Goal: Obtain resource: Download file/media

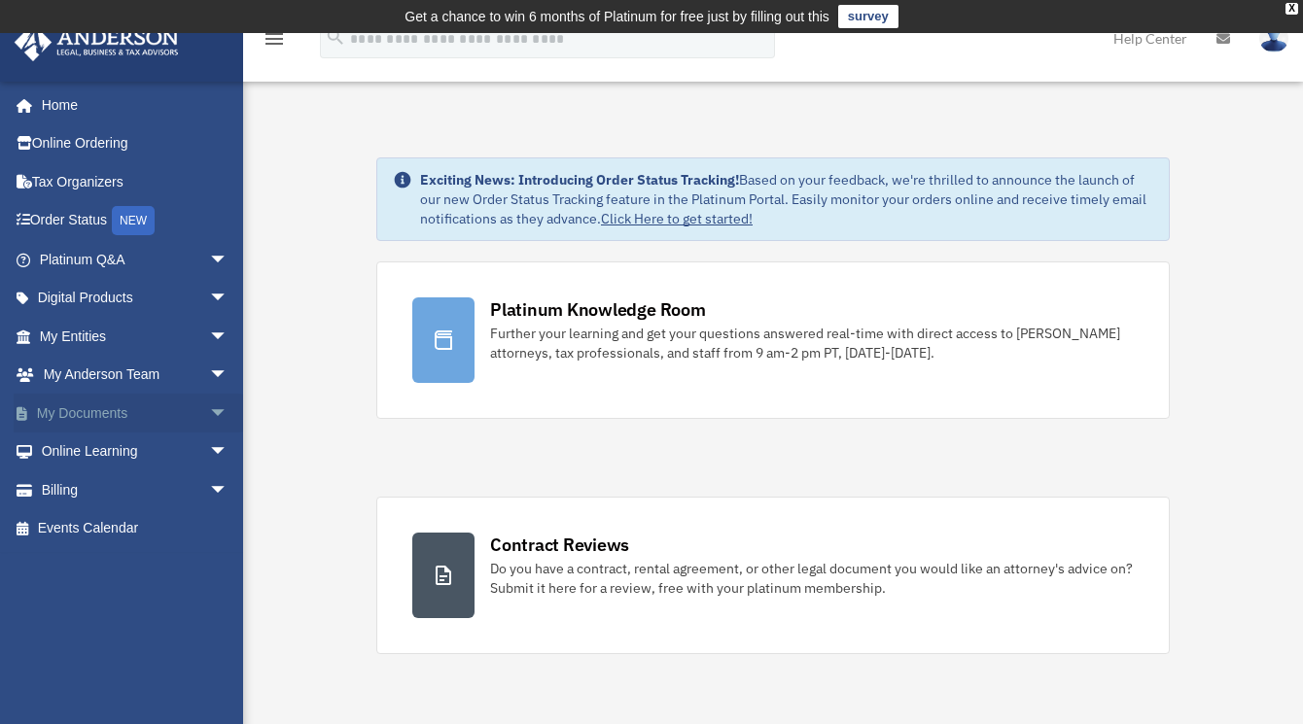
click at [209, 404] on span "arrow_drop_down" at bounding box center [228, 414] width 39 height 40
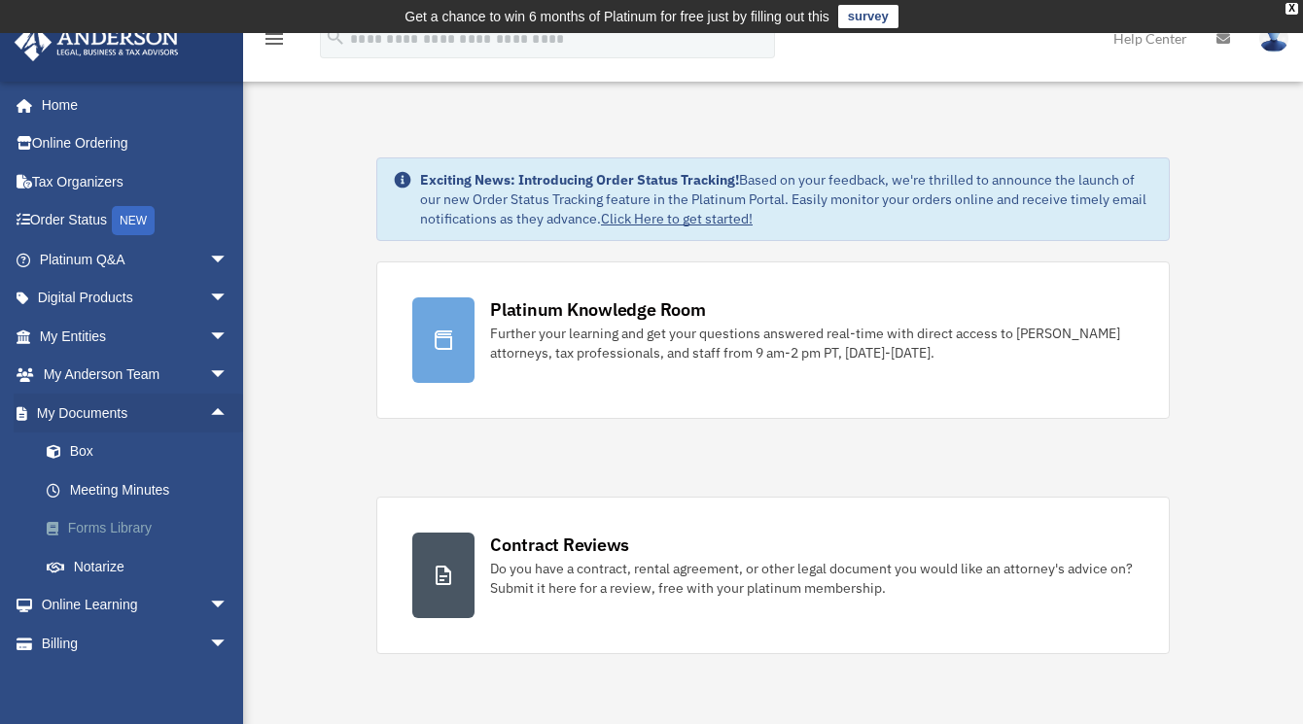
click at [141, 531] on link "Forms Library" at bounding box center [142, 528] width 230 height 39
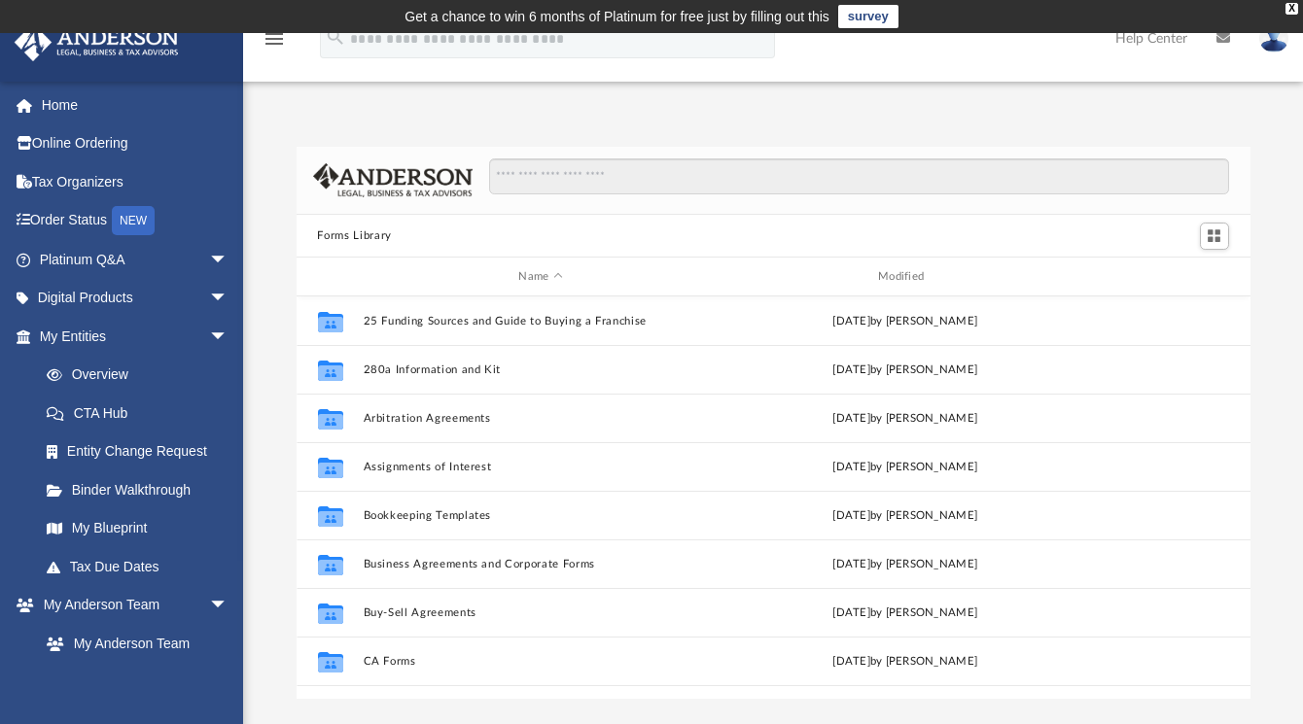
scroll to position [427, 939]
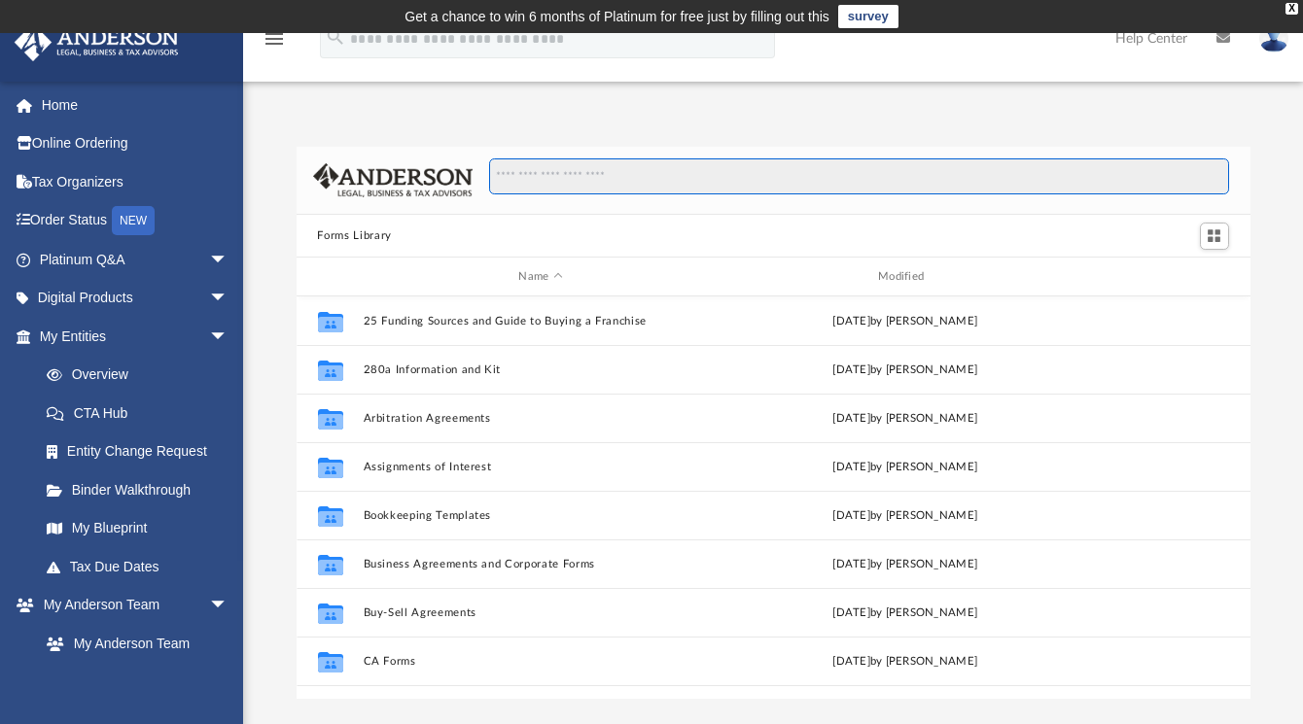
click at [686, 170] on input "Search files and folders" at bounding box center [858, 176] width 739 height 37
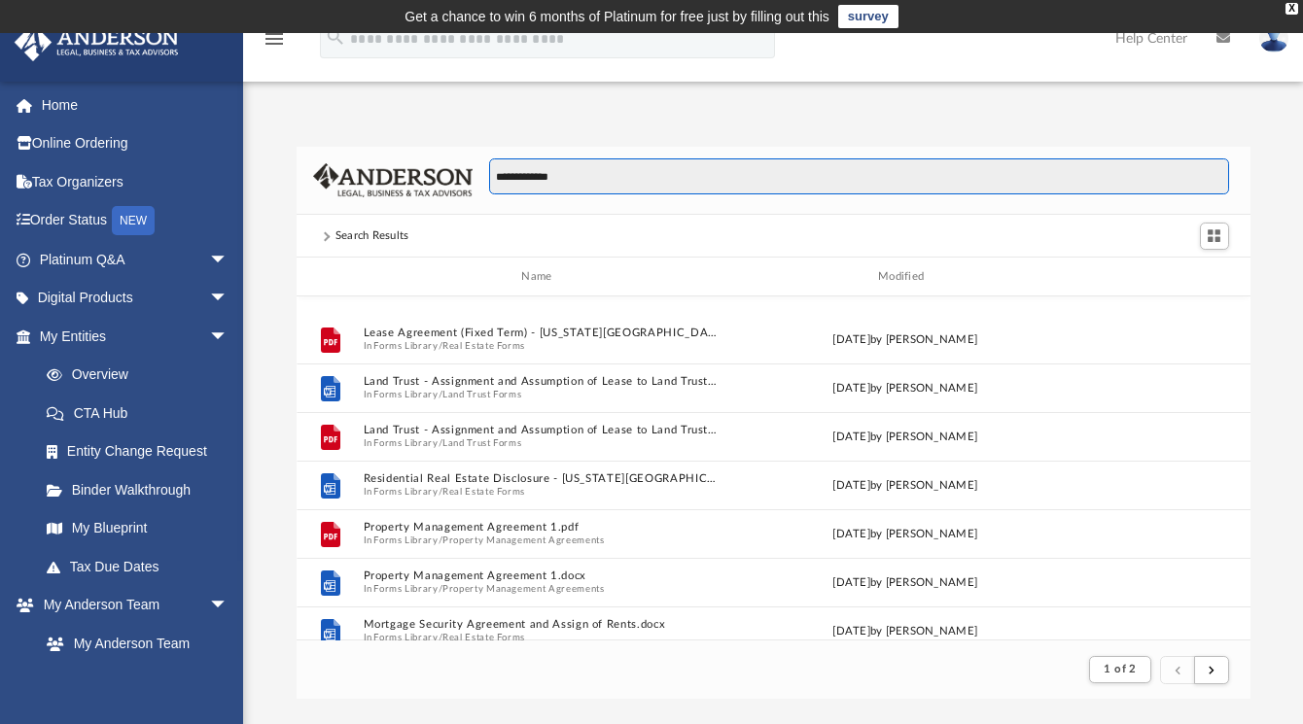
scroll to position [1585, 0]
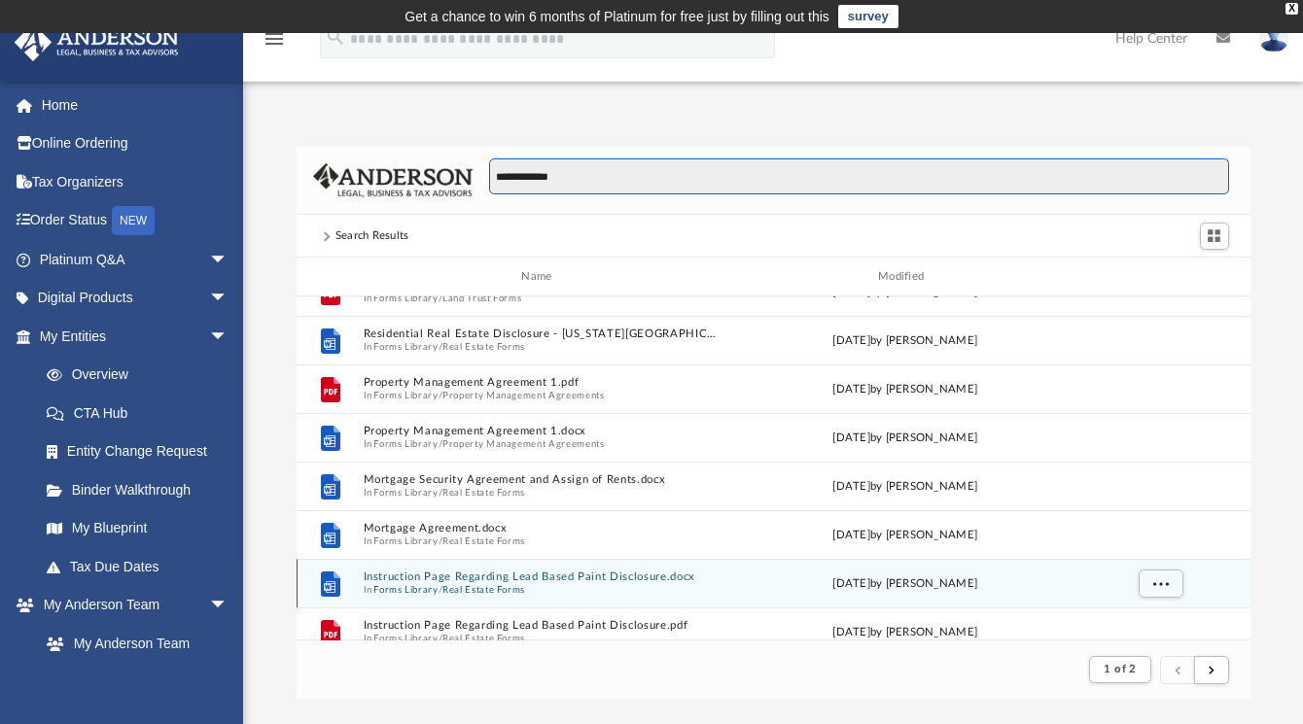
type input "**********"
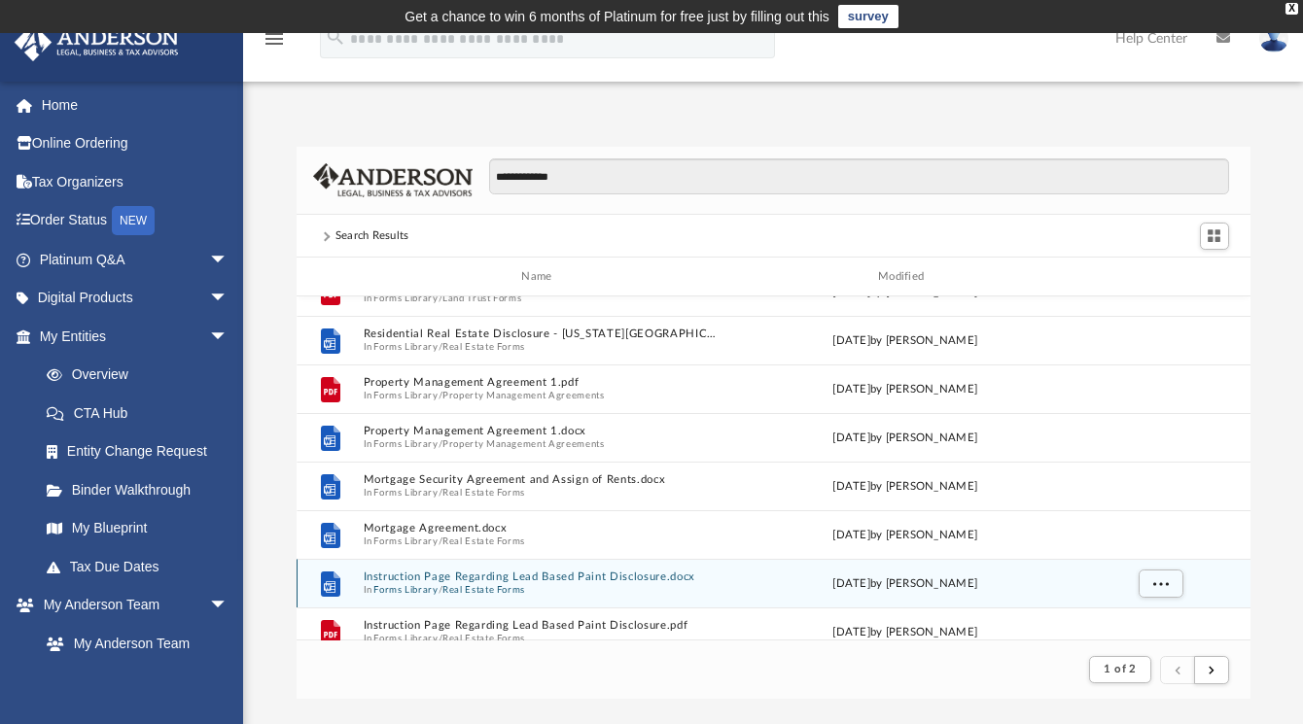
click at [916, 581] on div "Wed Oct 5 2022 by Mary Acree" at bounding box center [904, 584] width 356 height 17
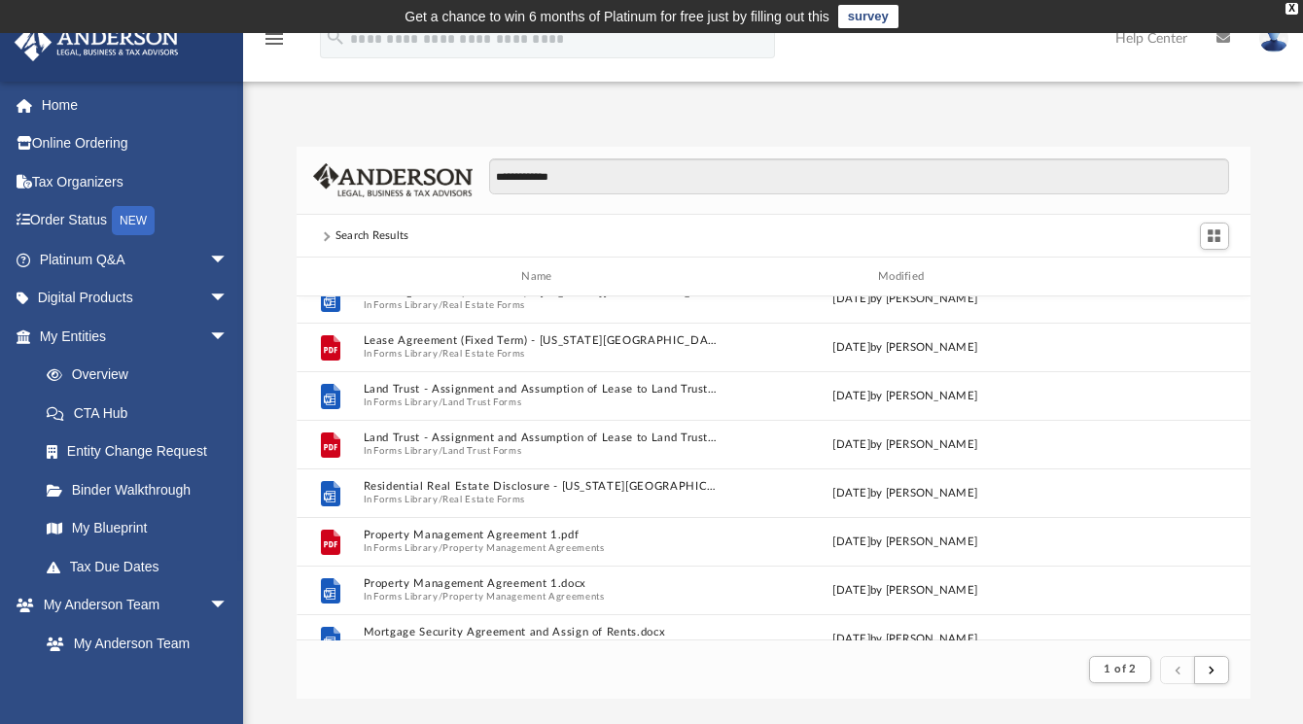
scroll to position [1430, 0]
click at [1265, 43] on img at bounding box center [1273, 38] width 29 height 28
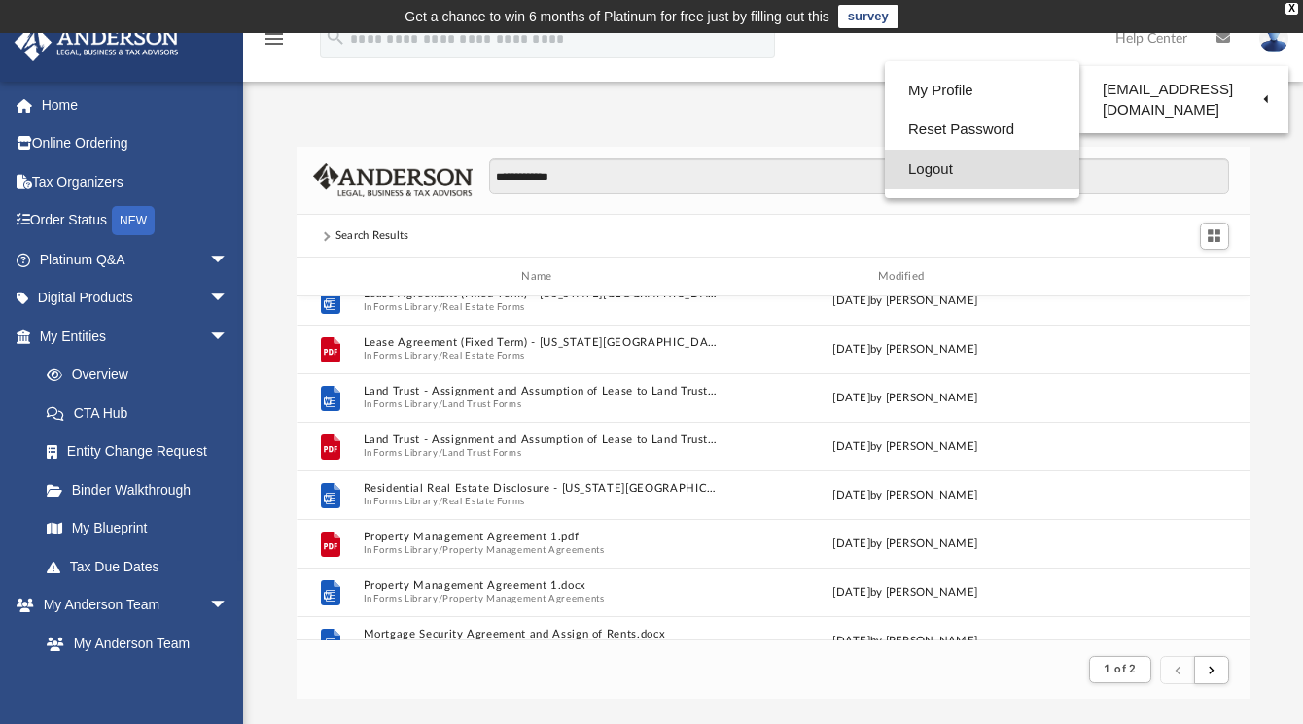
click at [921, 168] on link "Logout" at bounding box center [982, 170] width 194 height 40
